Goal: Information Seeking & Learning: Compare options

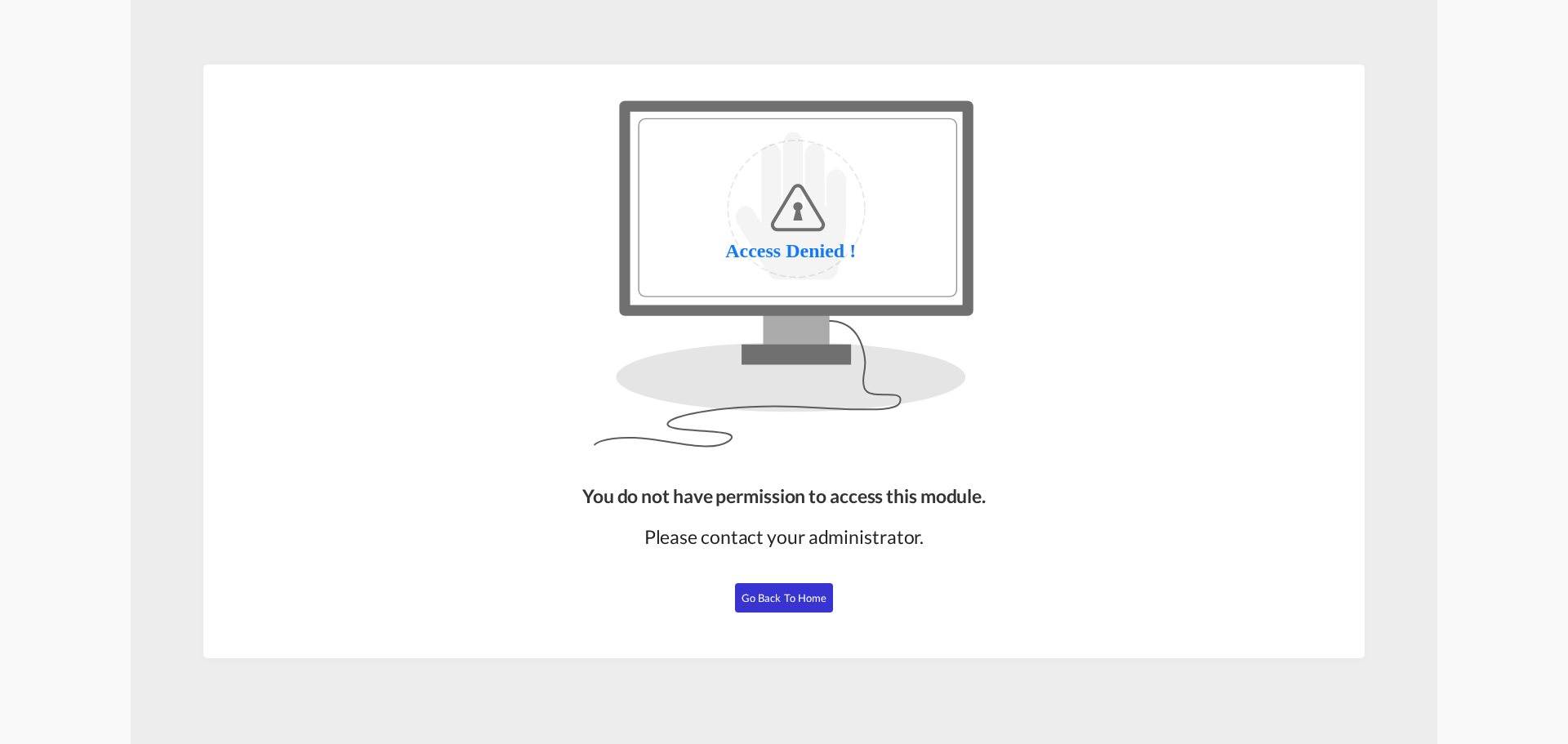
click at [790, 600] on span "Go Back to Home" at bounding box center [784, 598] width 86 height 13
